Goal: Information Seeking & Learning: Learn about a topic

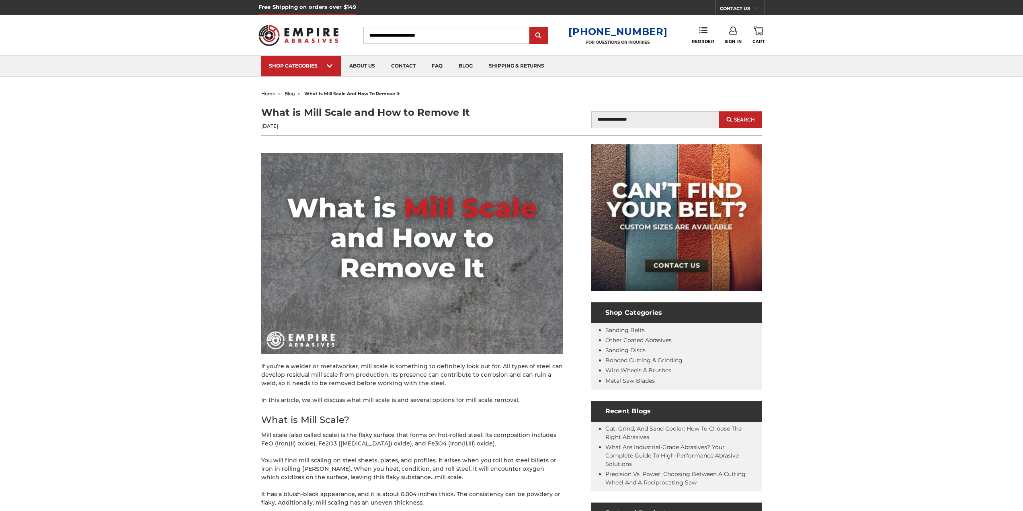
scroll to position [228, 0]
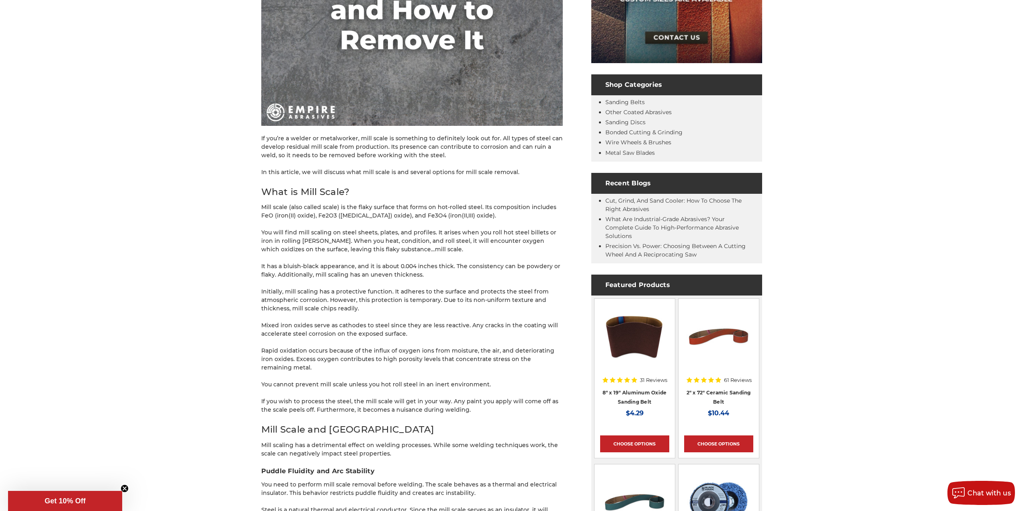
click at [409, 289] on p "Initially, mill scaling has a protective function. It adheres to the surface an…" at bounding box center [412, 300] width 302 height 25
click at [380, 272] on p "It has a bluish-black appearance, and it is about 0.004 inches thick. The consi…" at bounding box center [412, 270] width 302 height 17
click at [372, 237] on p "You will find mill scaling on steel sheets, plates, and profiles. It arises whe…" at bounding box center [412, 240] width 302 height 25
click at [388, 299] on p "Initially, mill scaling has a protective function. It adheres to the surface an…" at bounding box center [412, 300] width 302 height 25
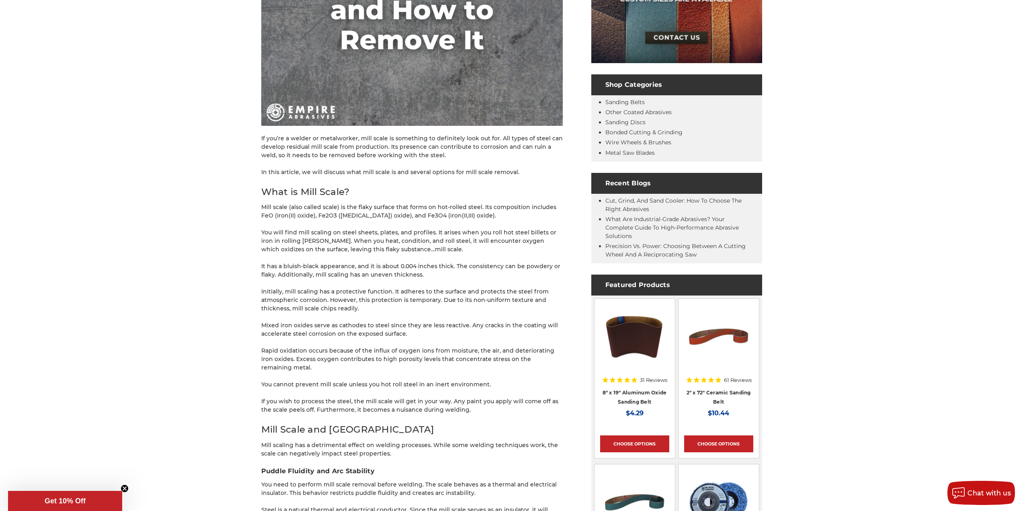
click at [385, 271] on p "It has a bluish-black appearance, and it is about 0.004 inches thick. The consi…" at bounding box center [412, 270] width 302 height 17
click at [381, 247] on p "You will find mill scaling on steel sheets, plates, and profiles. It arises whe…" at bounding box center [412, 240] width 302 height 25
click at [380, 241] on p "You will find mill scaling on steel sheets, plates, and profiles. It arises whe…" at bounding box center [412, 240] width 302 height 25
drag, startPoint x: 430, startPoint y: 216, endPoint x: 486, endPoint y: 209, distance: 56.7
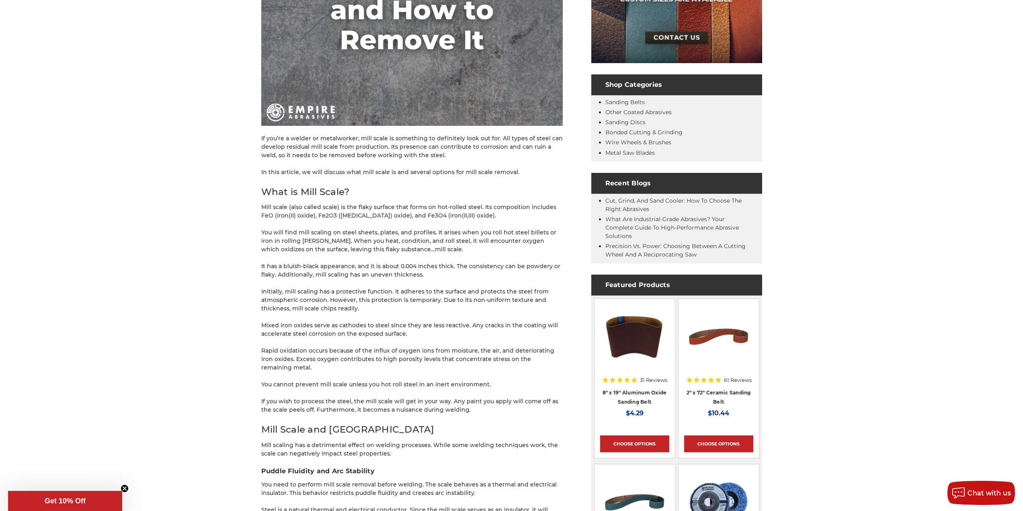
click at [433, 216] on p "Mill scale (also called scale) is the flaky surface that forms on hot-rolled st…" at bounding box center [412, 211] width 302 height 17
click at [486, 209] on p "Mill scale (also called scale) is the flaky surface that forms on hot-rolled st…" at bounding box center [412, 211] width 302 height 17
click at [486, 213] on p "Mill scale (also called scale) is the flaky surface that forms on hot-rolled st…" at bounding box center [412, 211] width 302 height 17
drag, startPoint x: 451, startPoint y: 218, endPoint x: 458, endPoint y: 218, distance: 6.9
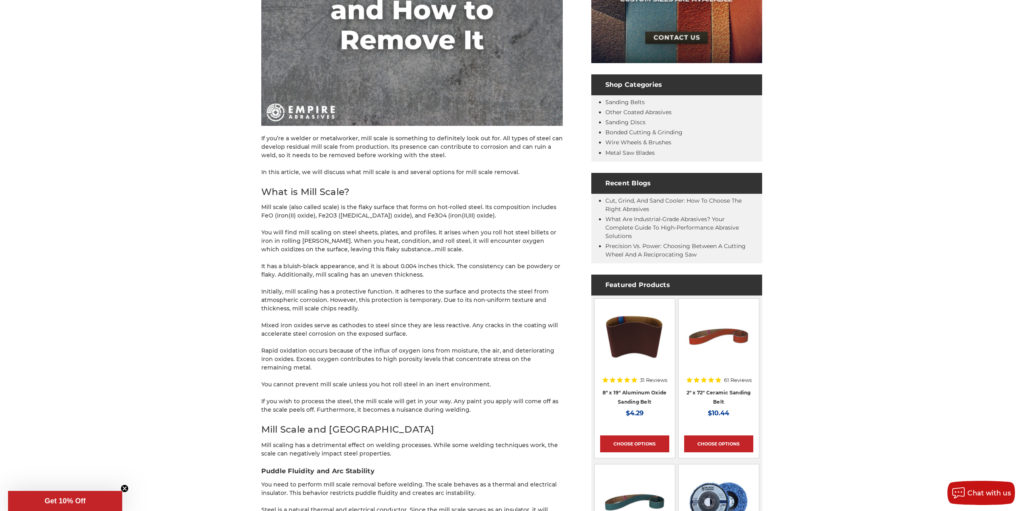
click at [455, 218] on p "Mill scale (also called scale) is the flaky surface that forms on hot-rolled st…" at bounding box center [412, 211] width 302 height 17
click at [485, 209] on p "Mill scale (also called scale) is the flaky surface that forms on hot-rolled st…" at bounding box center [412, 211] width 302 height 17
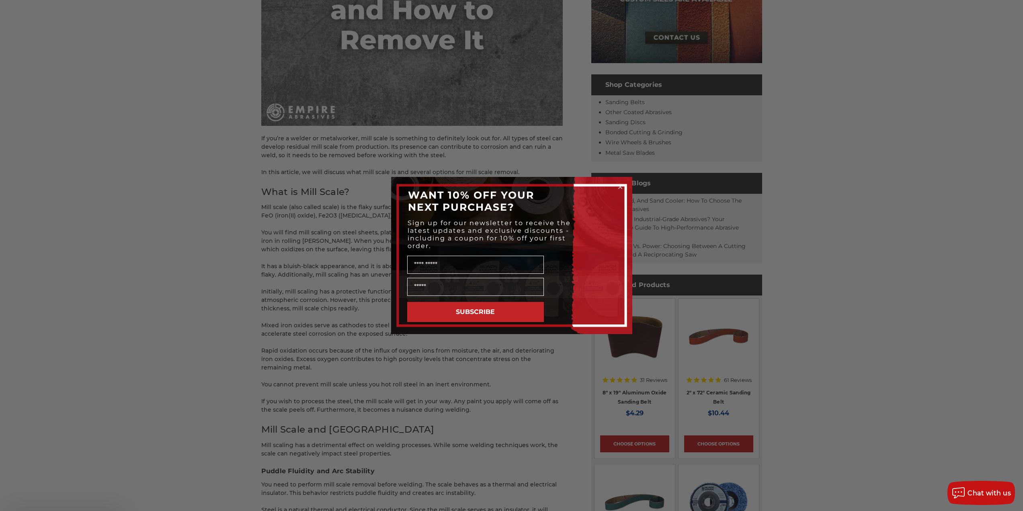
scroll to position [456, 0]
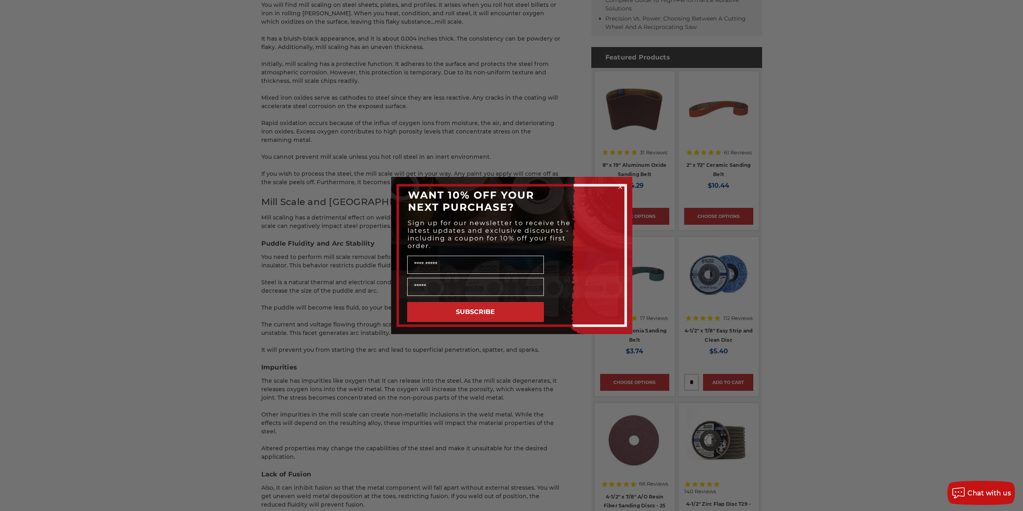
click at [620, 187] on icon "Close dialog" at bounding box center [620, 186] width 3 height 3
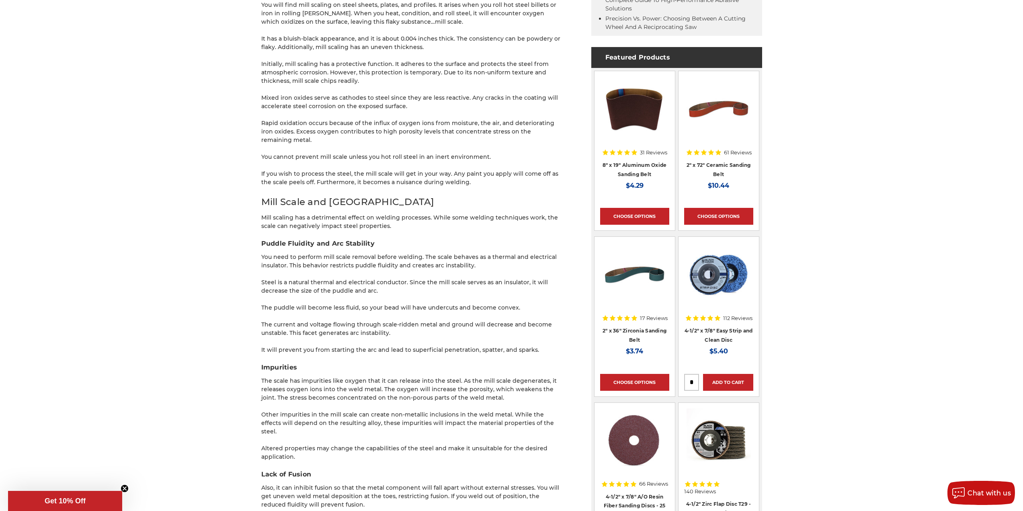
drag, startPoint x: 377, startPoint y: 246, endPoint x: 372, endPoint y: 208, distance: 38.5
click at [372, 214] on p "Mill scaling has a detrimental effect on welding processes. While some welding …" at bounding box center [412, 222] width 302 height 17
click at [403, 257] on p "You need to perform mill scale removal before welding. The scale behaves as a t…" at bounding box center [412, 261] width 302 height 17
click at [388, 218] on p "Mill scaling has a detrimental effect on welding processes. While some welding …" at bounding box center [412, 222] width 302 height 17
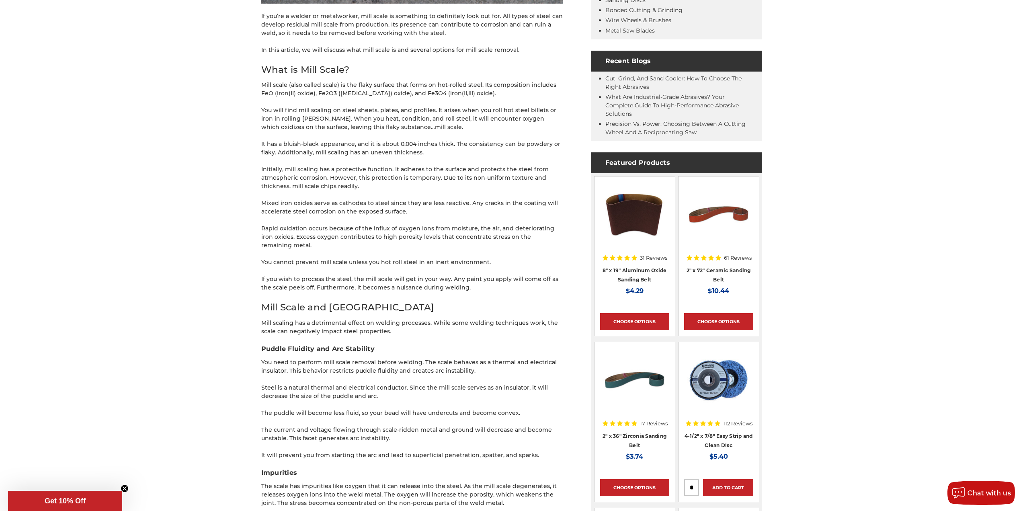
scroll to position [0, 0]
